Goal: Navigation & Orientation: Find specific page/section

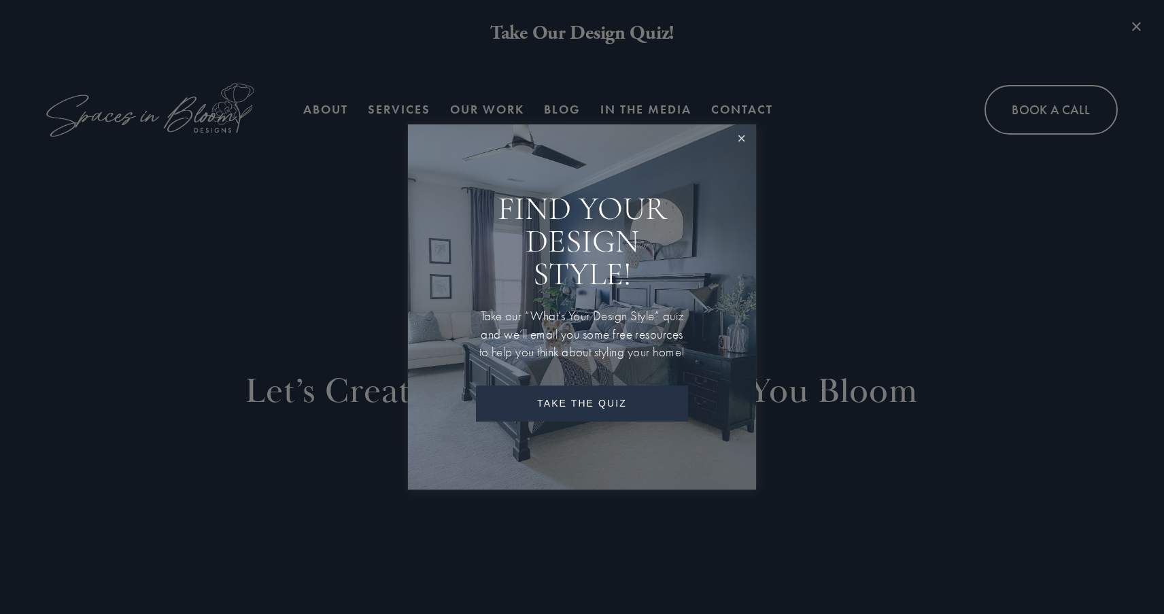
click at [747, 133] on link "Close" at bounding box center [741, 138] width 25 height 25
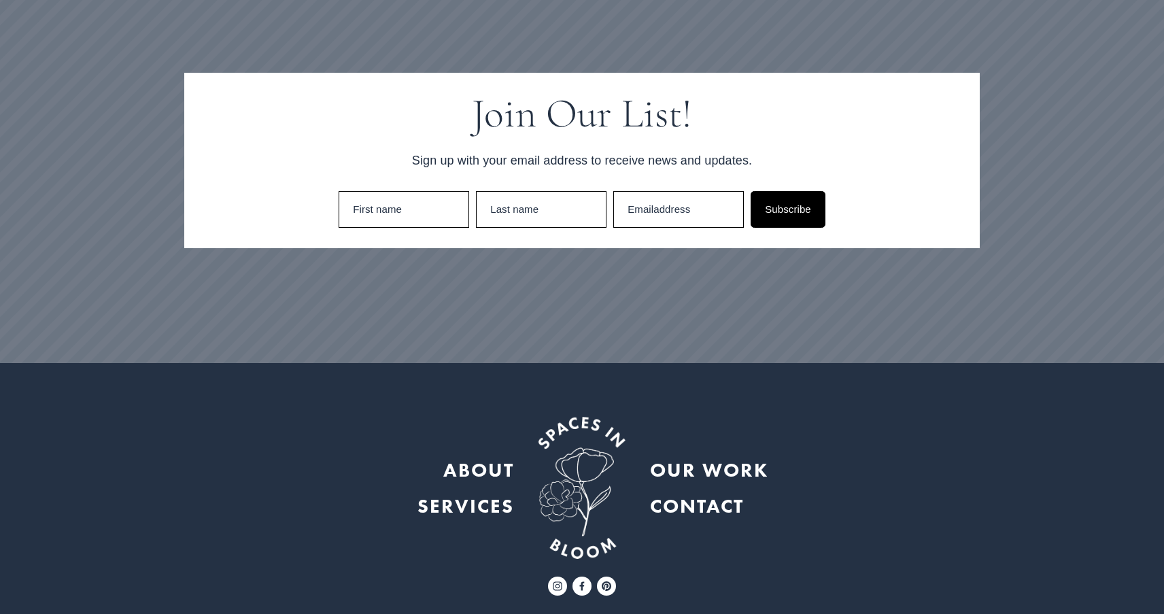
scroll to position [3878, 0]
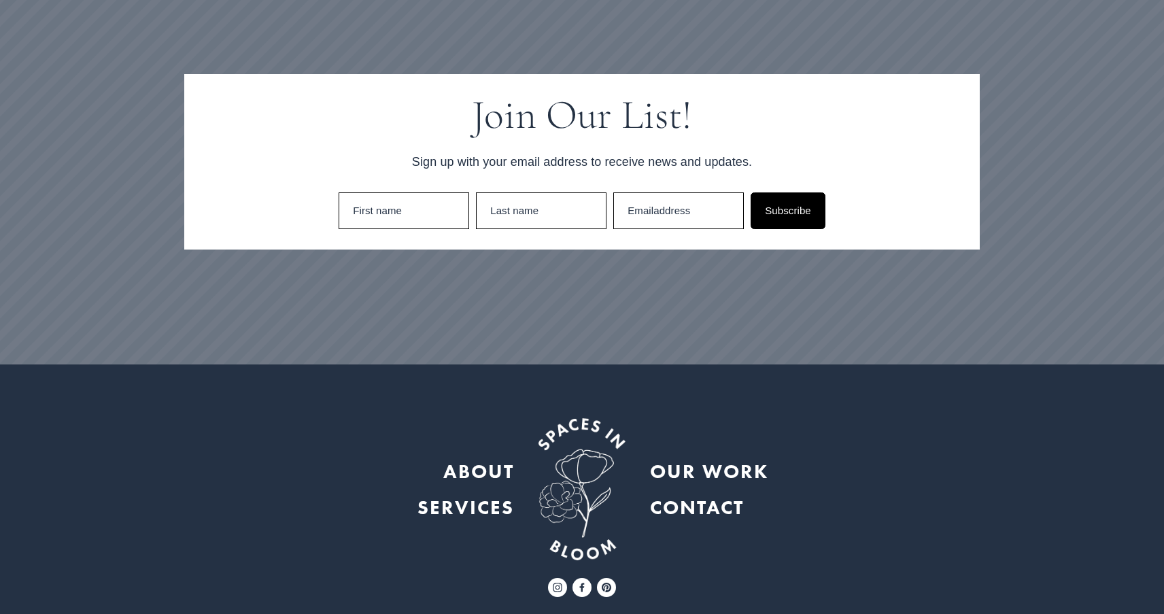
click at [685, 495] on strong "CONTACT" at bounding box center [697, 507] width 94 height 24
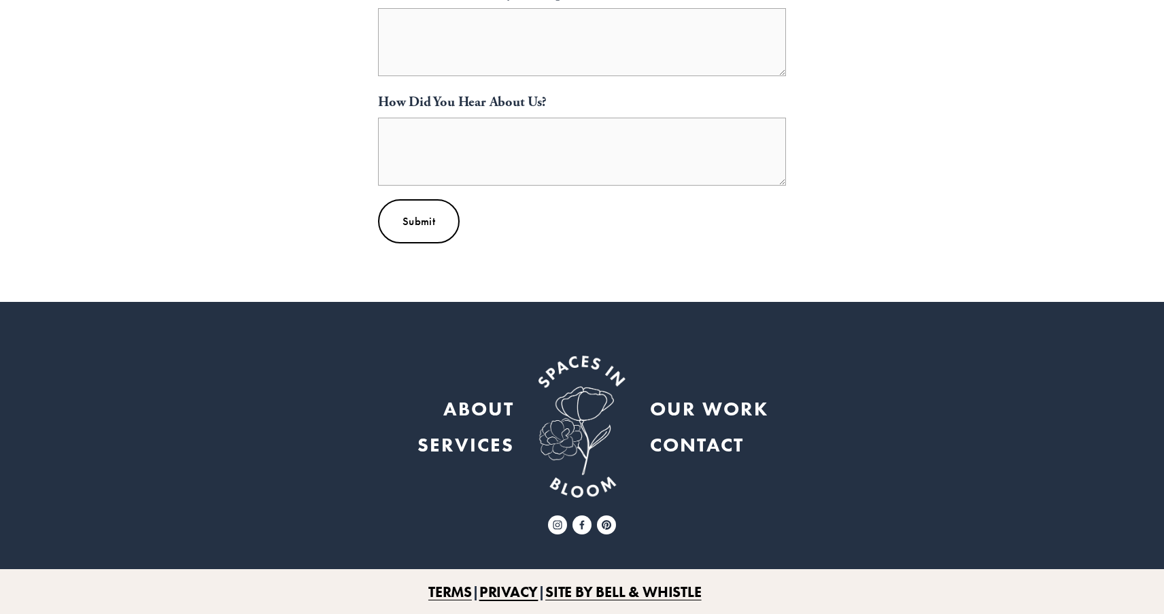
scroll to position [762, 0]
click at [477, 407] on strong "ABOUT" at bounding box center [478, 408] width 71 height 24
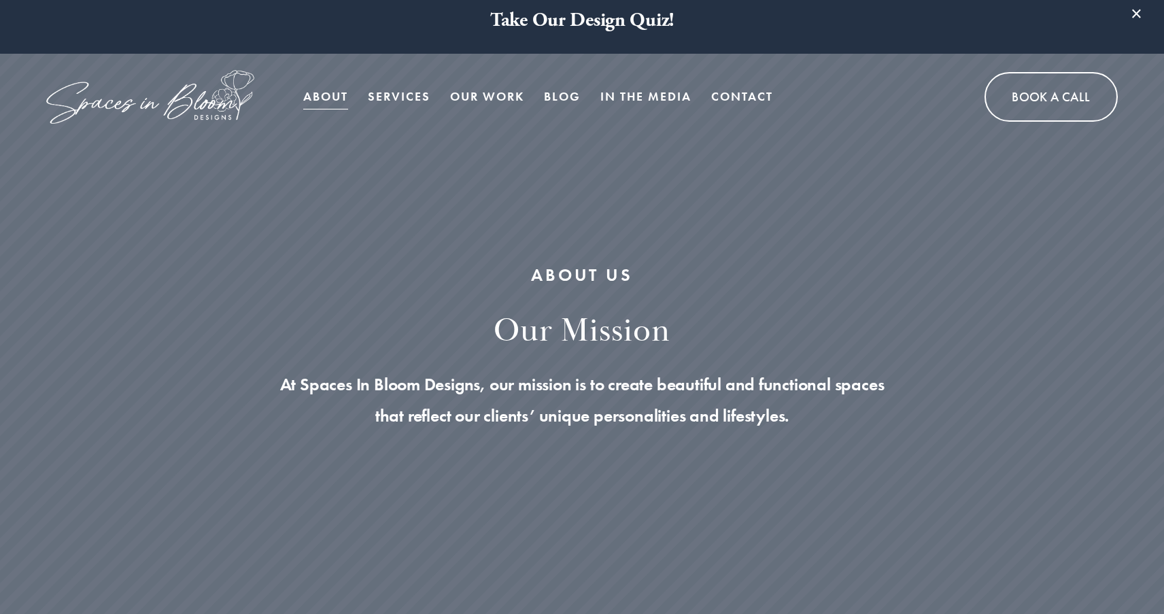
scroll to position [14, 0]
click at [411, 95] on link "Services" at bounding box center [399, 95] width 63 height 27
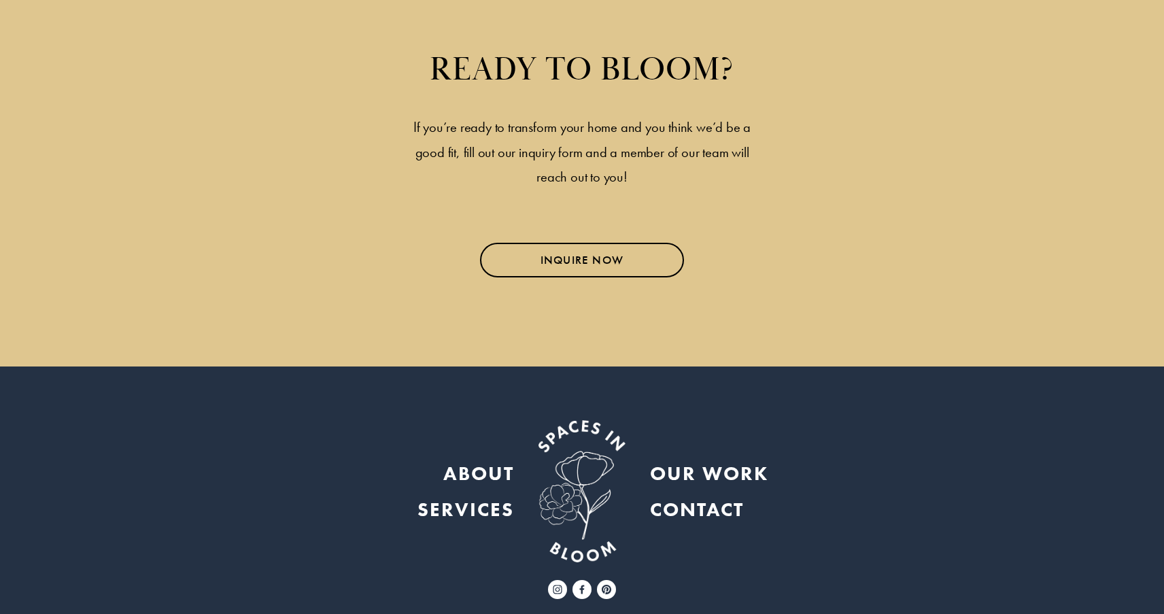
scroll to position [4445, 0]
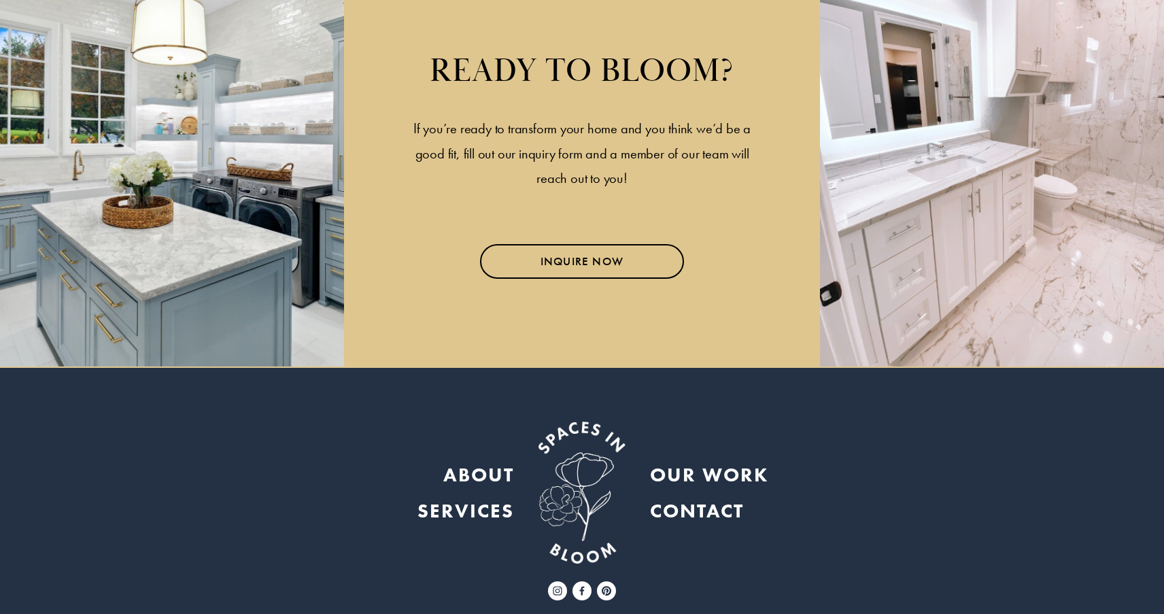
click at [474, 498] on strong "SERVICES" at bounding box center [465, 510] width 97 height 24
